Goal: Task Accomplishment & Management: Complete application form

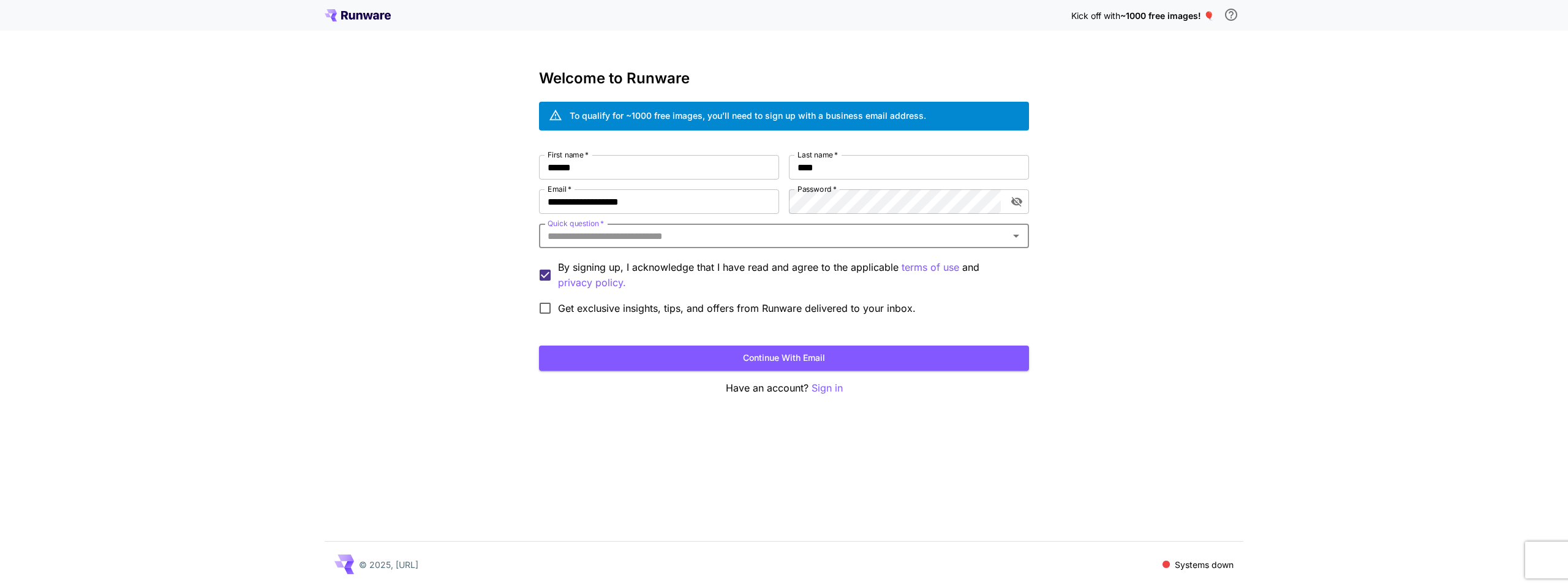
type input "*"
type input "*******"
click at [570, 260] on li "YouTube" at bounding box center [784, 264] width 490 height 23
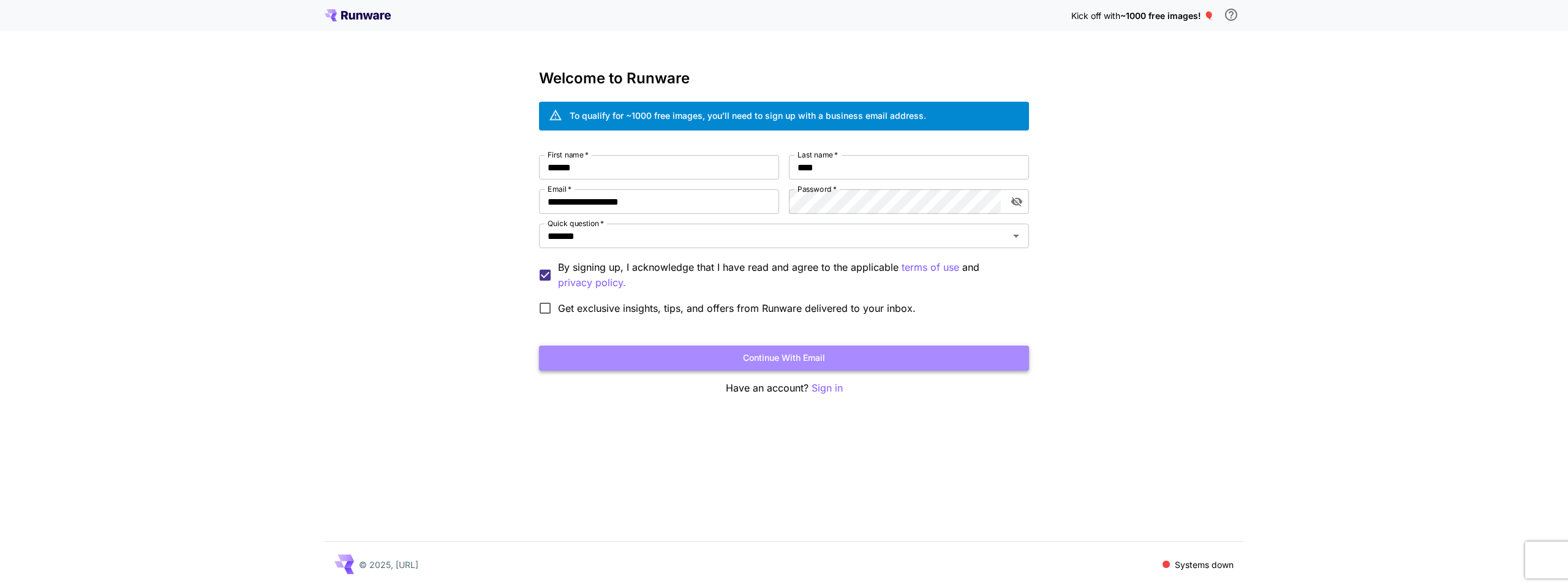
click at [687, 359] on button "Continue with email" at bounding box center [784, 358] width 490 height 25
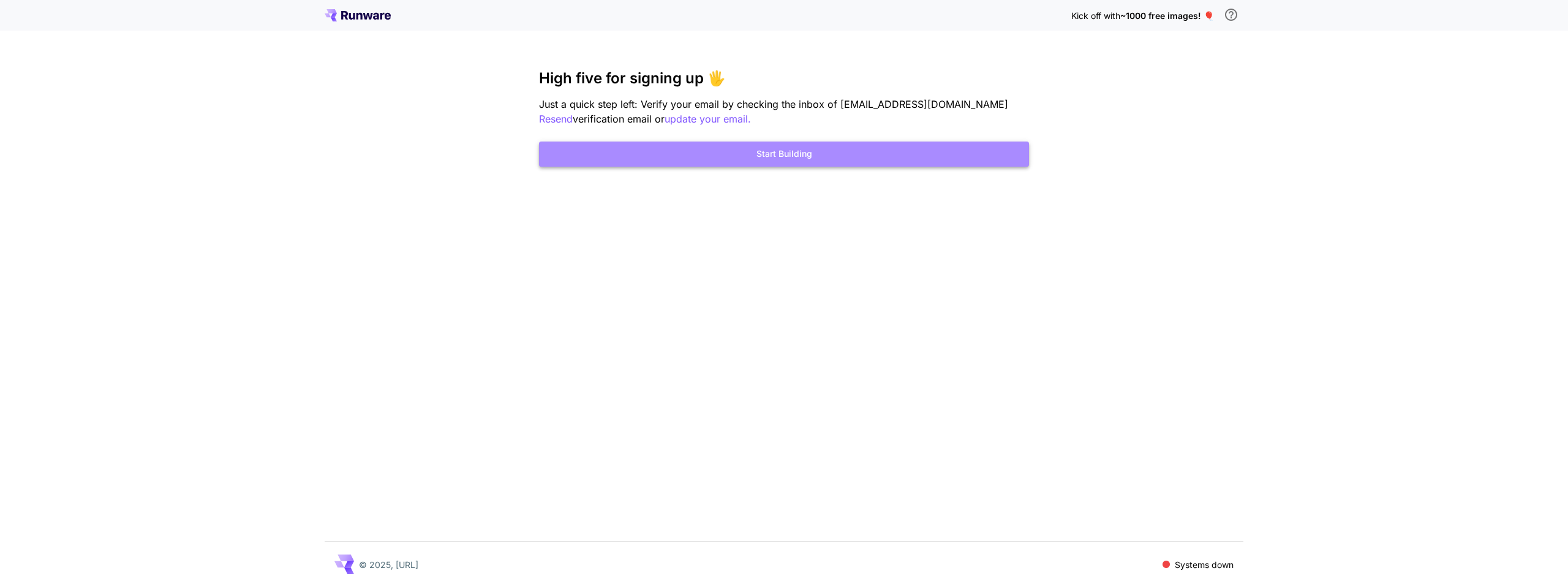
click at [771, 157] on button "Start Building" at bounding box center [784, 155] width 490 height 25
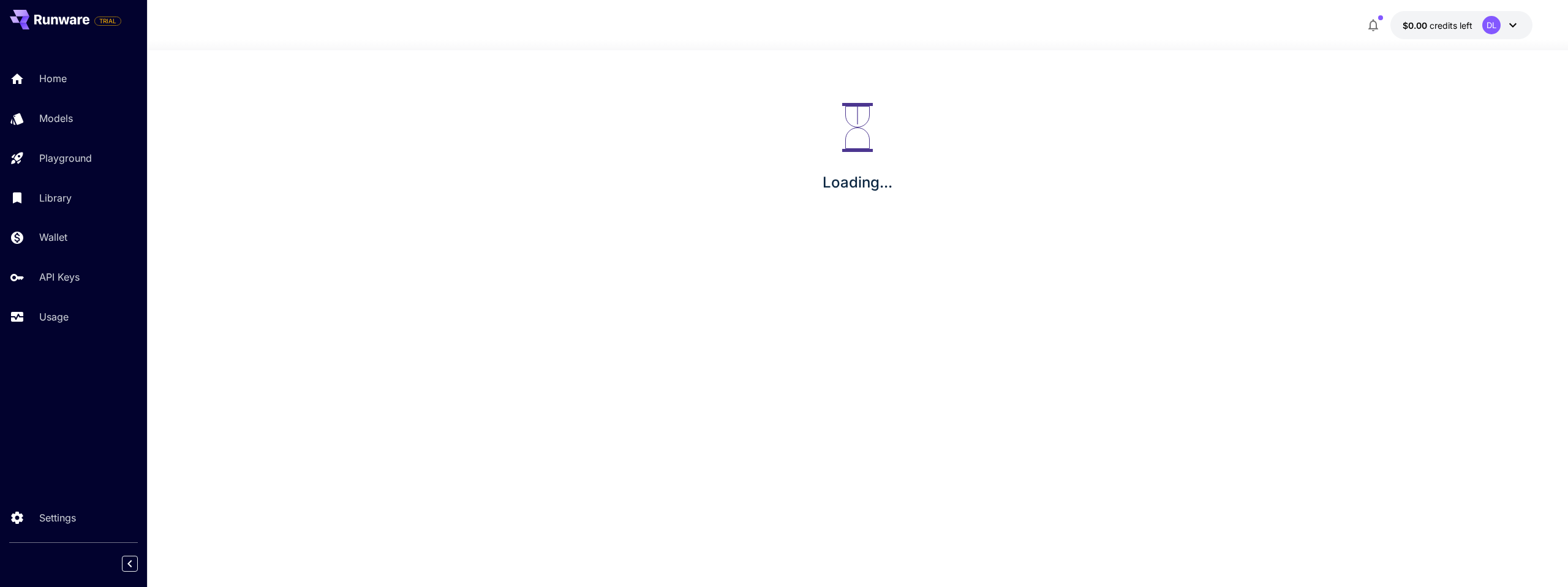
click at [1509, 27] on icon at bounding box center [1512, 24] width 15 height 15
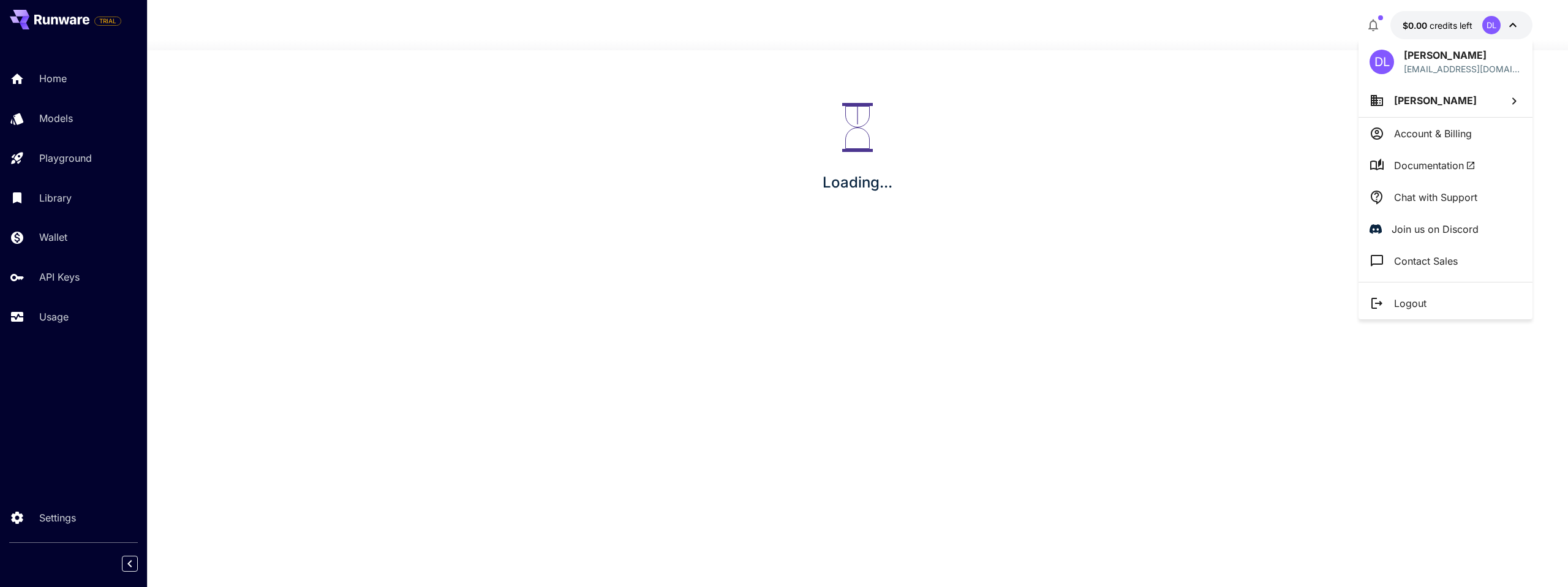
click at [1512, 26] on div at bounding box center [784, 294] width 1568 height 587
